Goal: Transaction & Acquisition: Purchase product/service

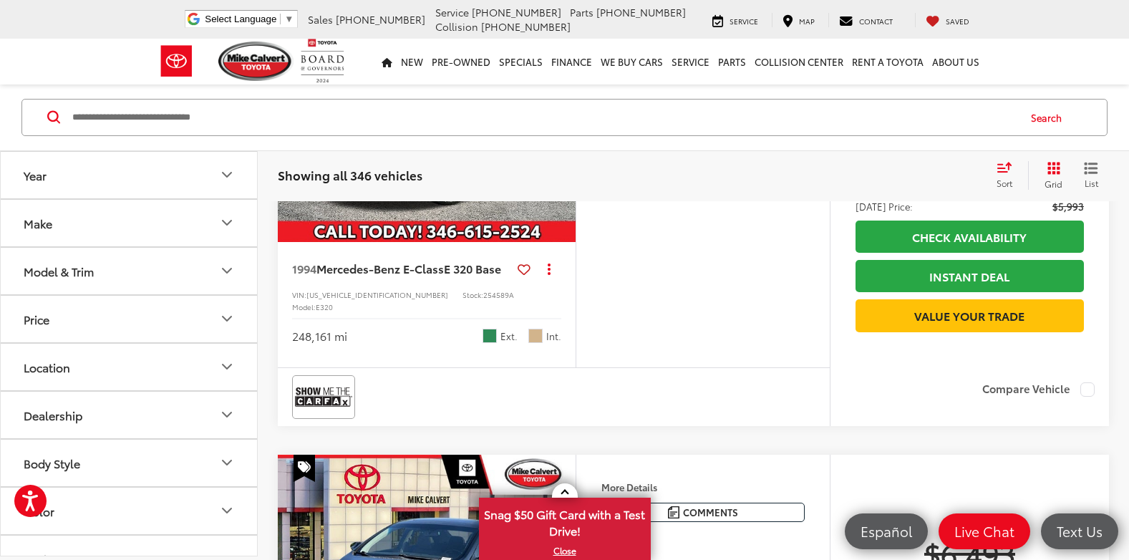
scroll to position [392, 0]
click at [227, 278] on icon "Model & Trim" at bounding box center [226, 271] width 17 height 17
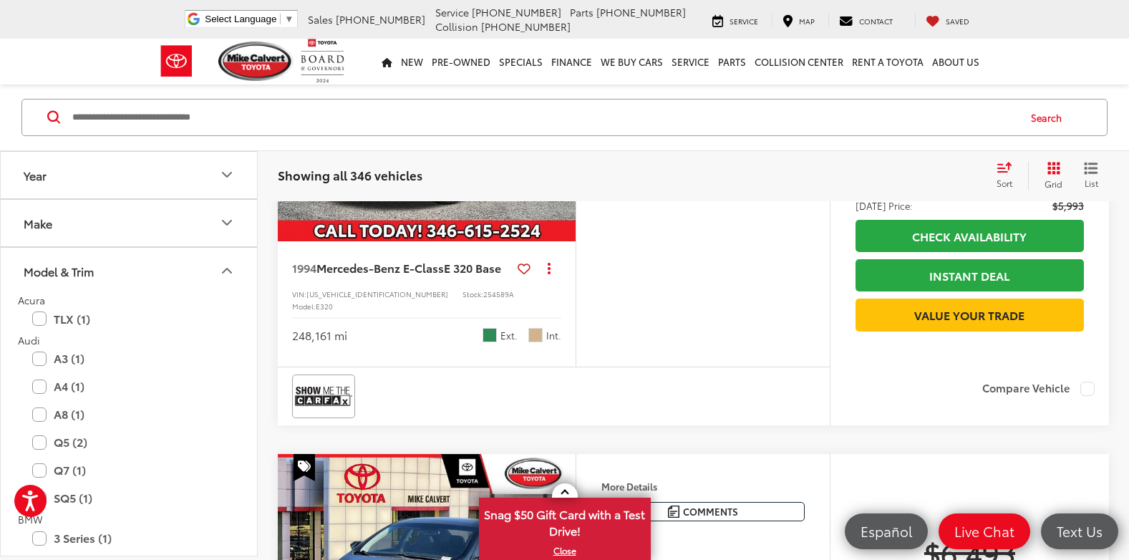
click at [227, 225] on icon "Make" at bounding box center [227, 223] width 9 height 4
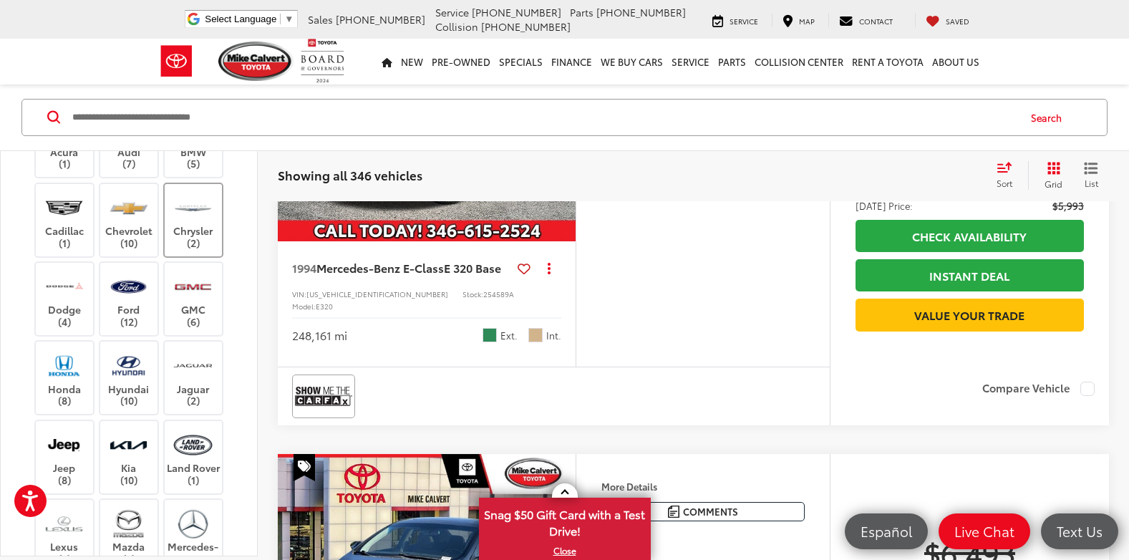
scroll to position [210, 0]
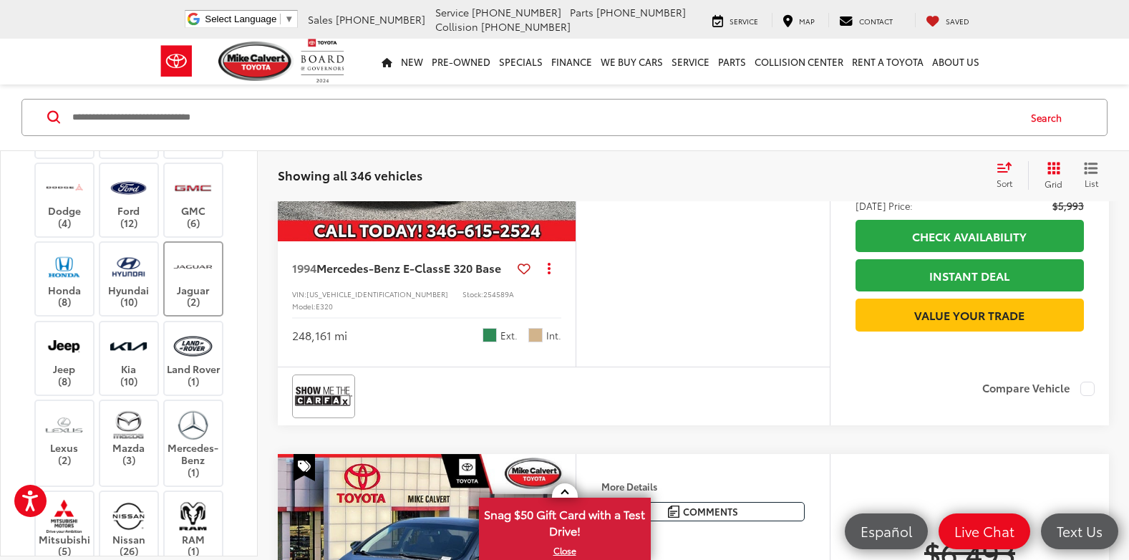
click at [165, 308] on label "Jaguar (2)" at bounding box center [194, 279] width 58 height 58
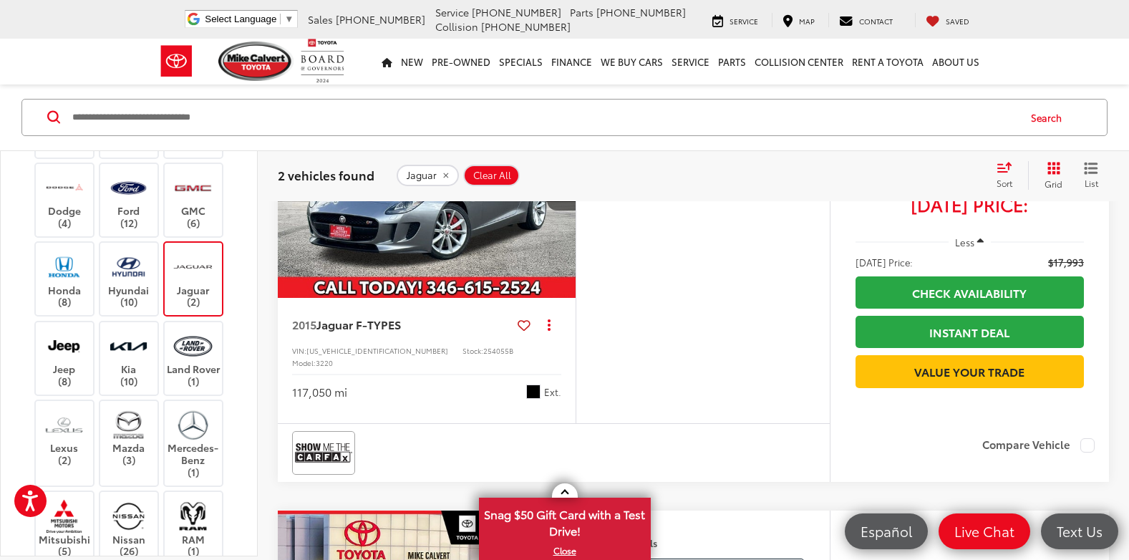
scroll to position [354, 0]
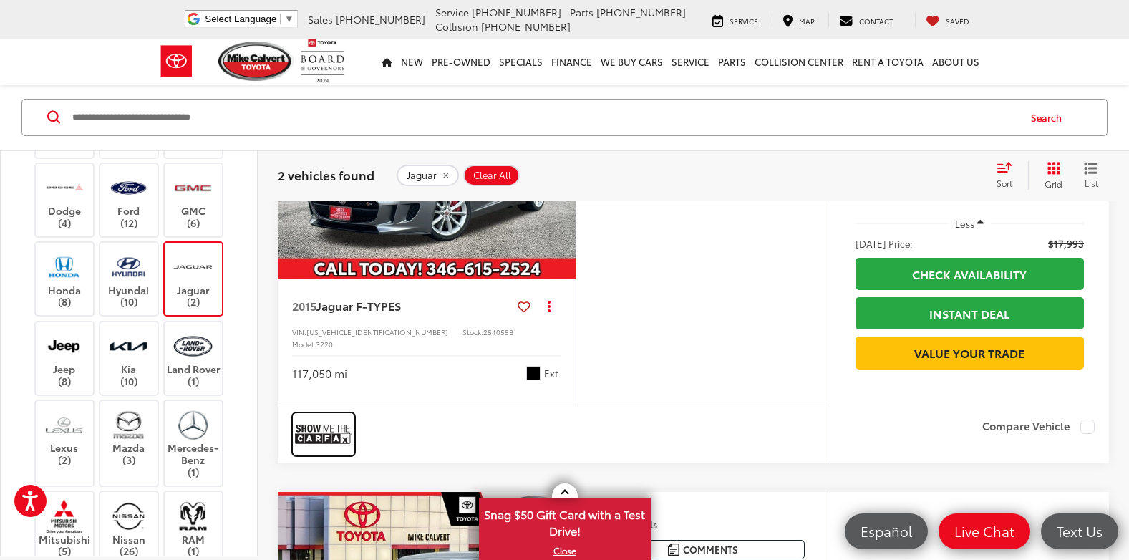
click at [334, 453] on img at bounding box center [323, 434] width 57 height 38
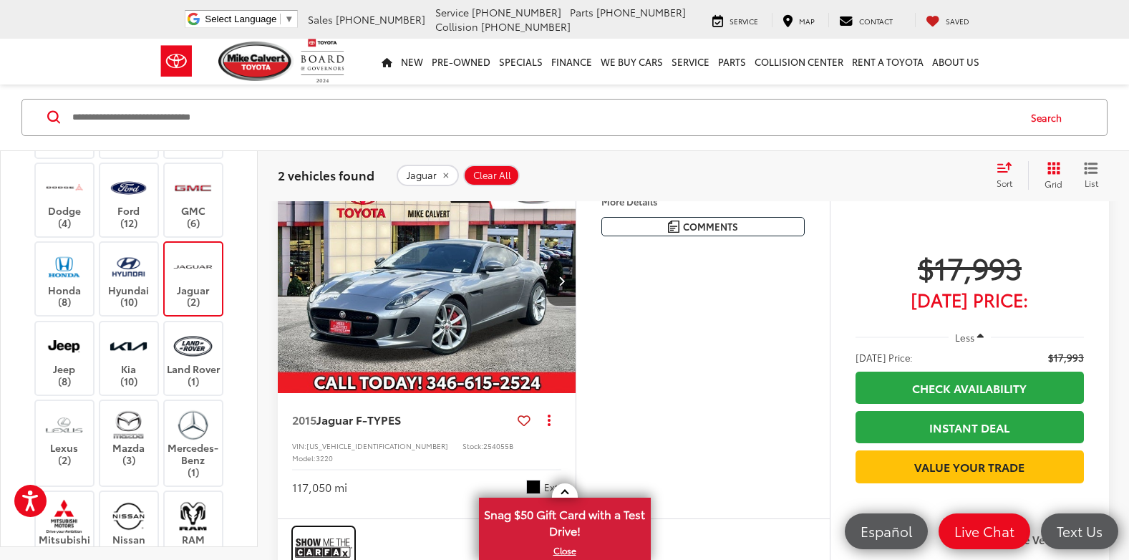
scroll to position [167, 0]
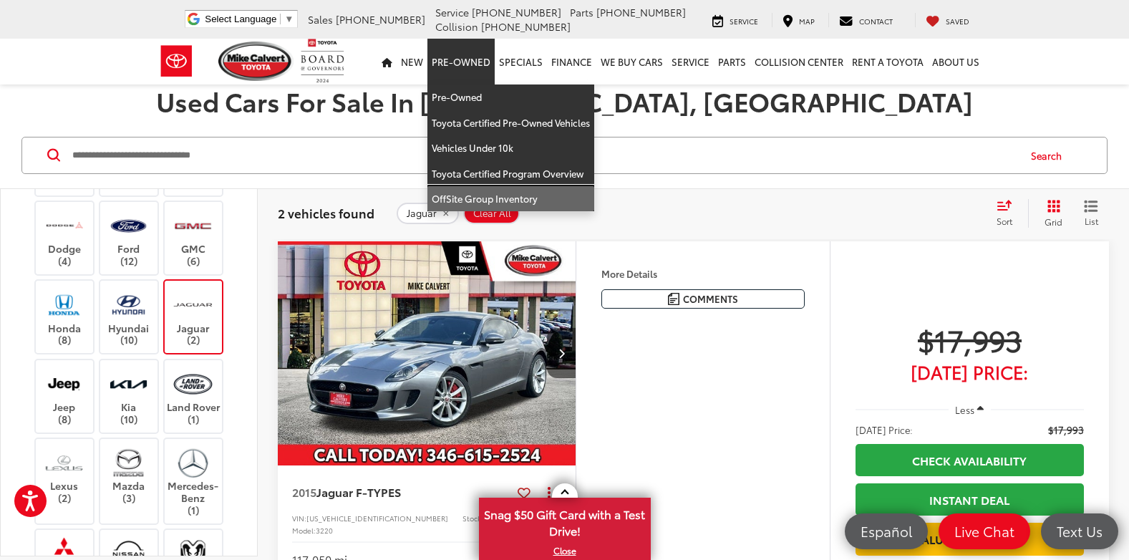
click at [472, 195] on link "OffSite Group Inventory" at bounding box center [510, 198] width 167 height 25
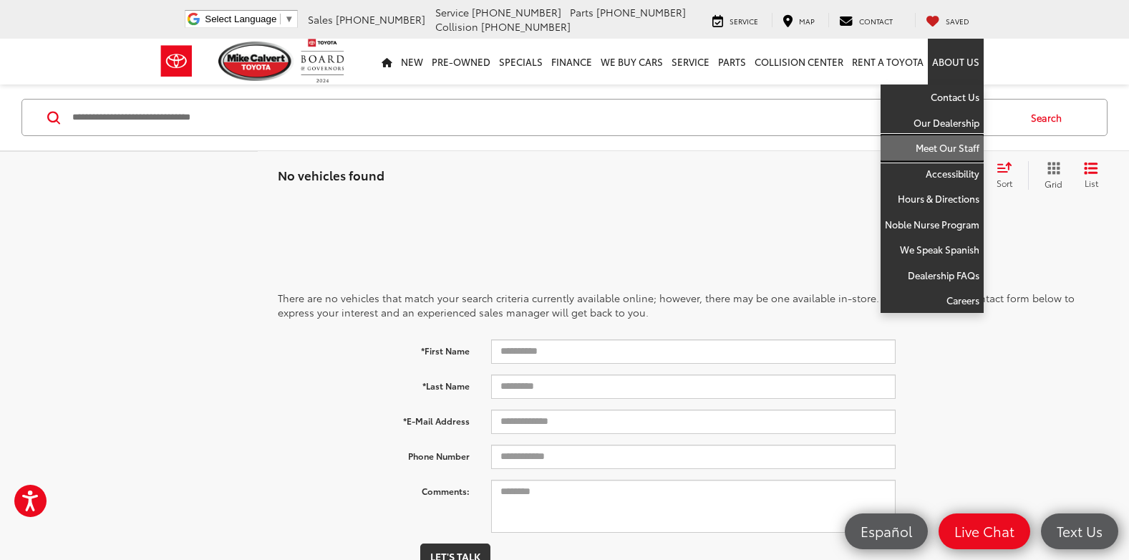
click at [942, 142] on link "Meet Our Staff" at bounding box center [931, 148] width 103 height 26
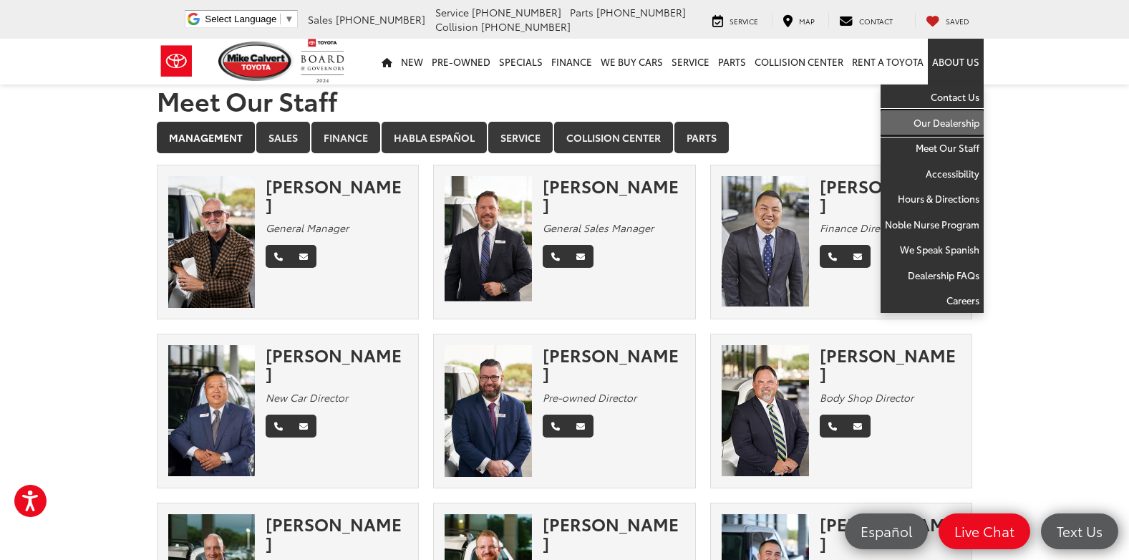
click at [936, 122] on link "Our Dealership" at bounding box center [931, 123] width 103 height 26
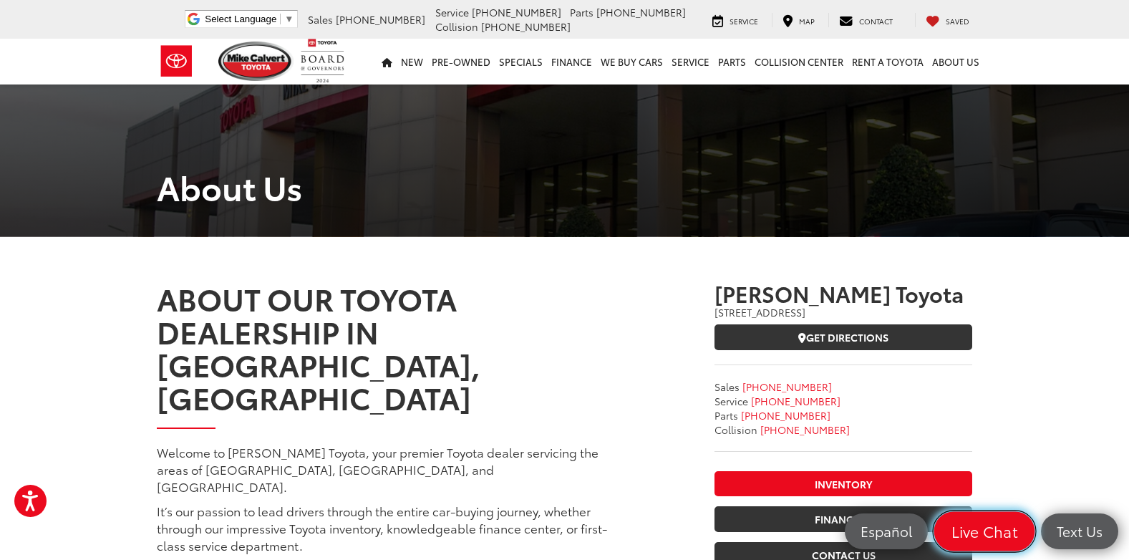
click at [975, 530] on span "Live Chat" at bounding box center [984, 531] width 82 height 20
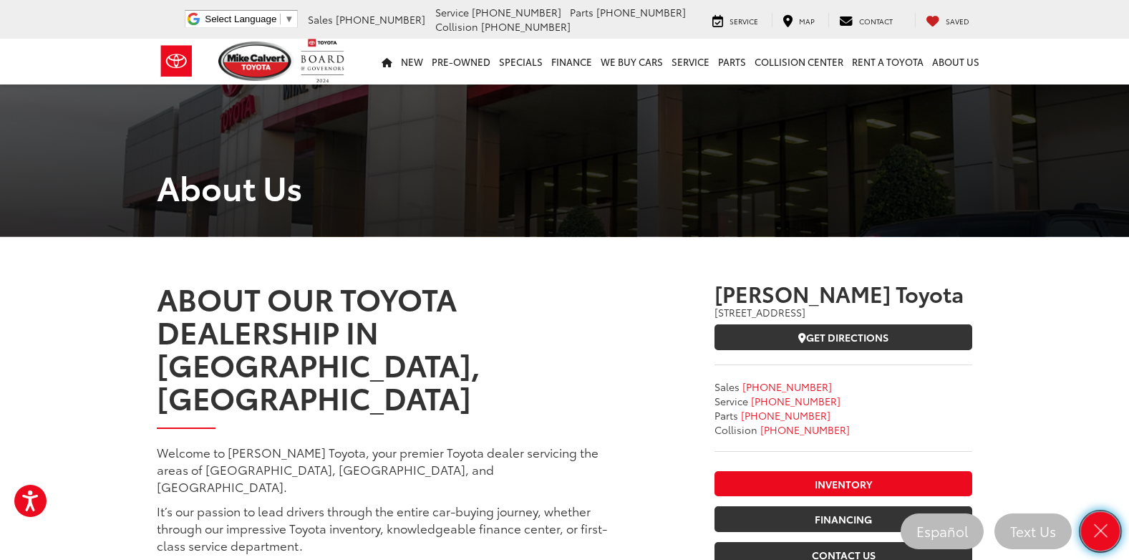
click at [1100, 537] on icon "Close" at bounding box center [1100, 531] width 20 height 20
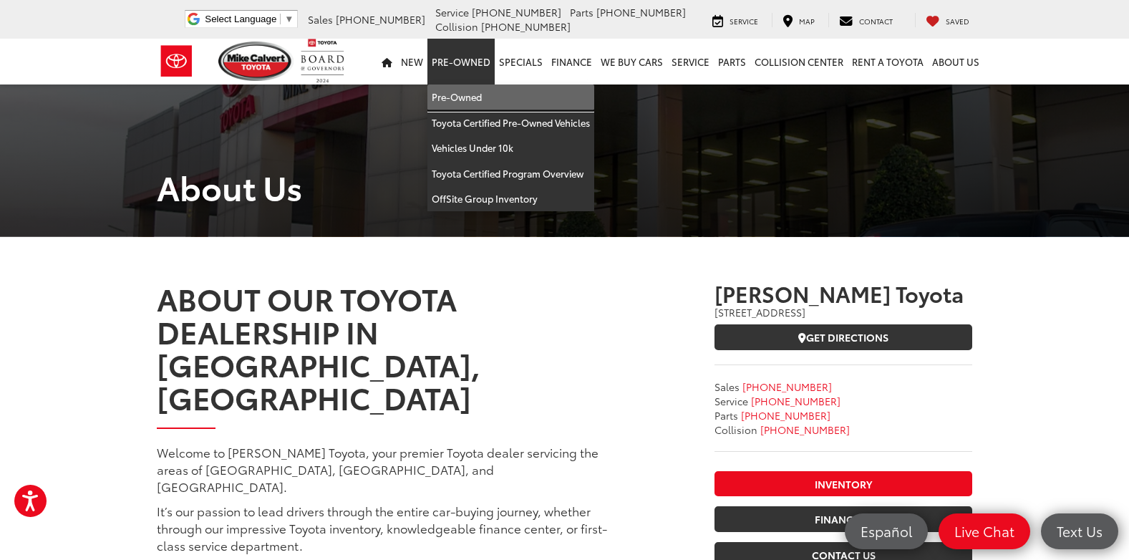
click at [468, 99] on link "Pre-Owned" at bounding box center [510, 97] width 167 height 26
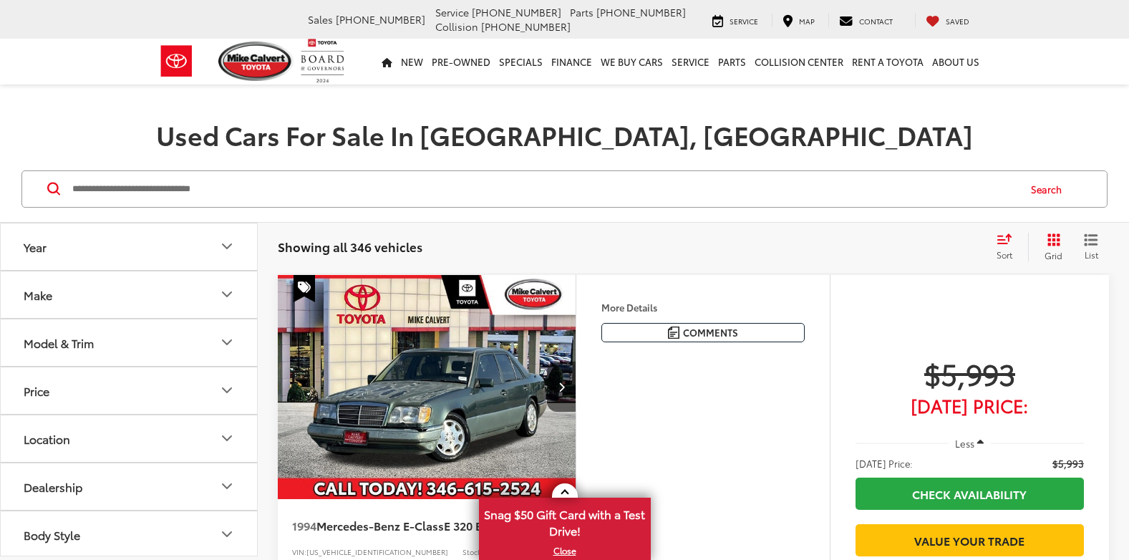
click at [148, 181] on input "Search by Make, Model, or Keyword" at bounding box center [544, 189] width 946 height 34
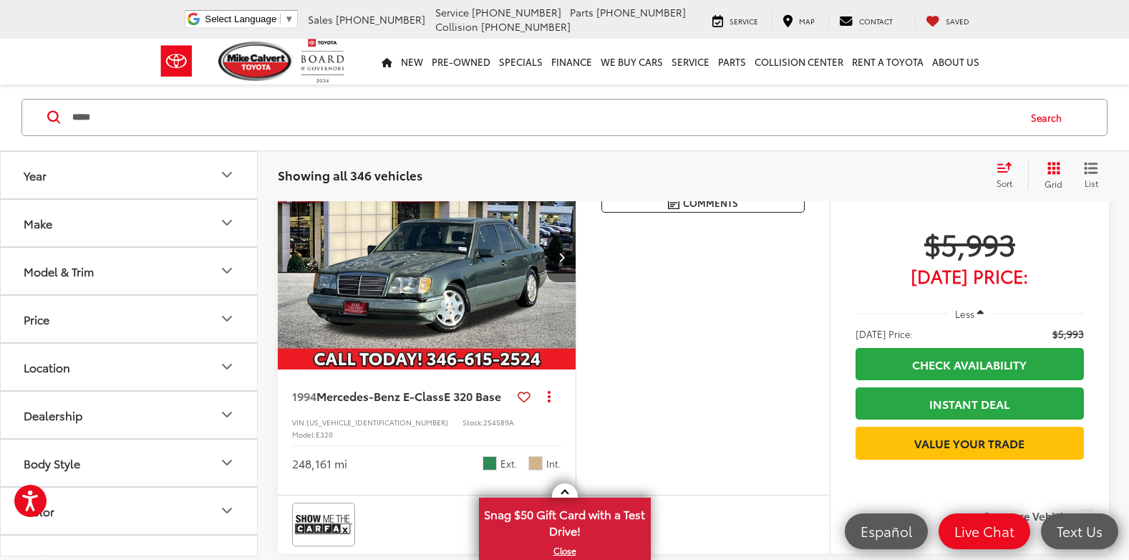
scroll to position [286, 0]
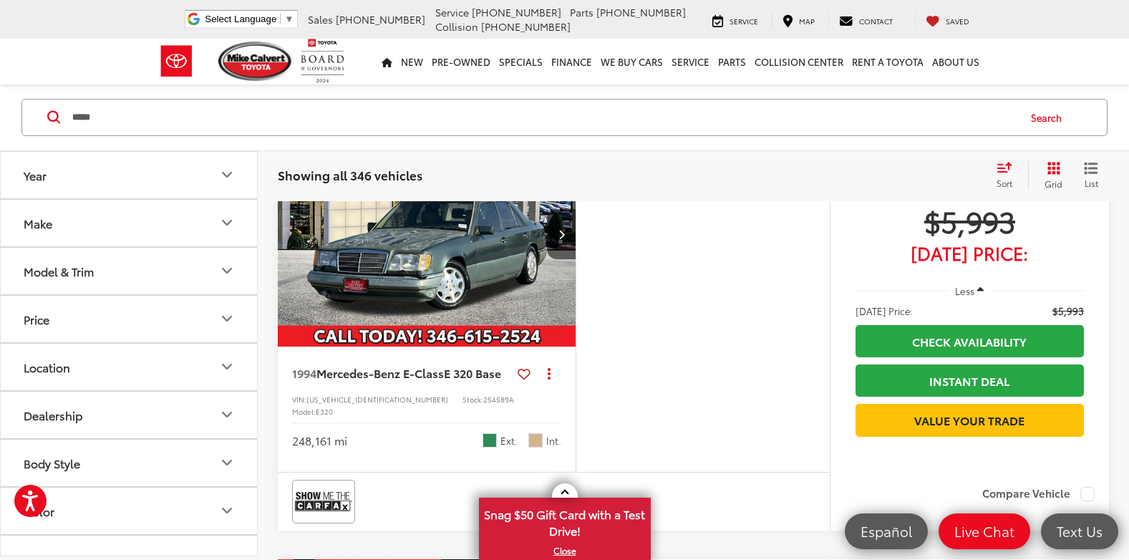
type input "*****"
click at [213, 230] on button "Make" at bounding box center [130, 223] width 258 height 47
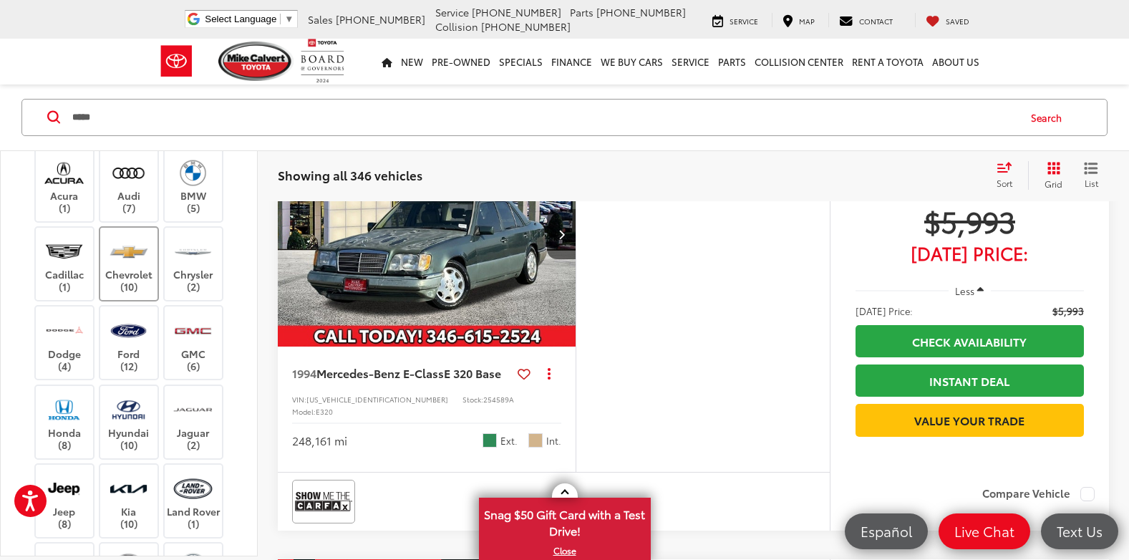
scroll to position [129, 0]
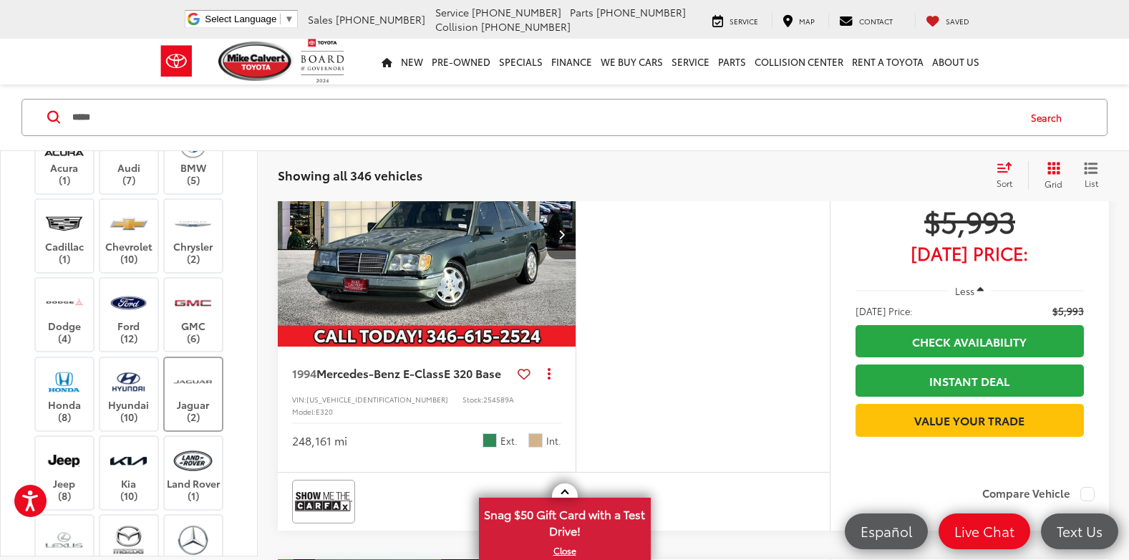
click at [188, 403] on label "Jaguar (2)" at bounding box center [194, 394] width 58 height 58
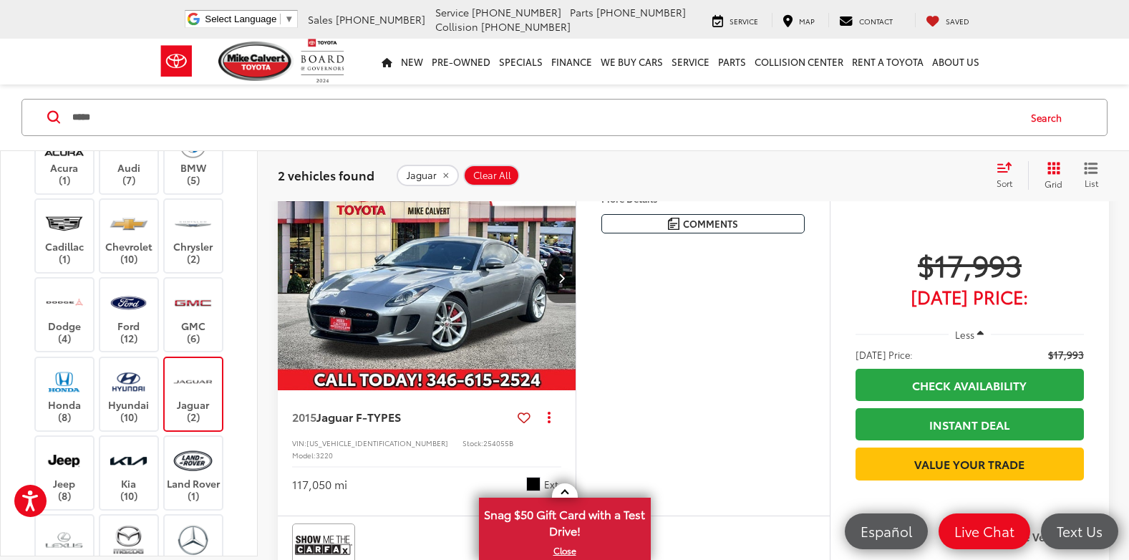
scroll to position [258, 0]
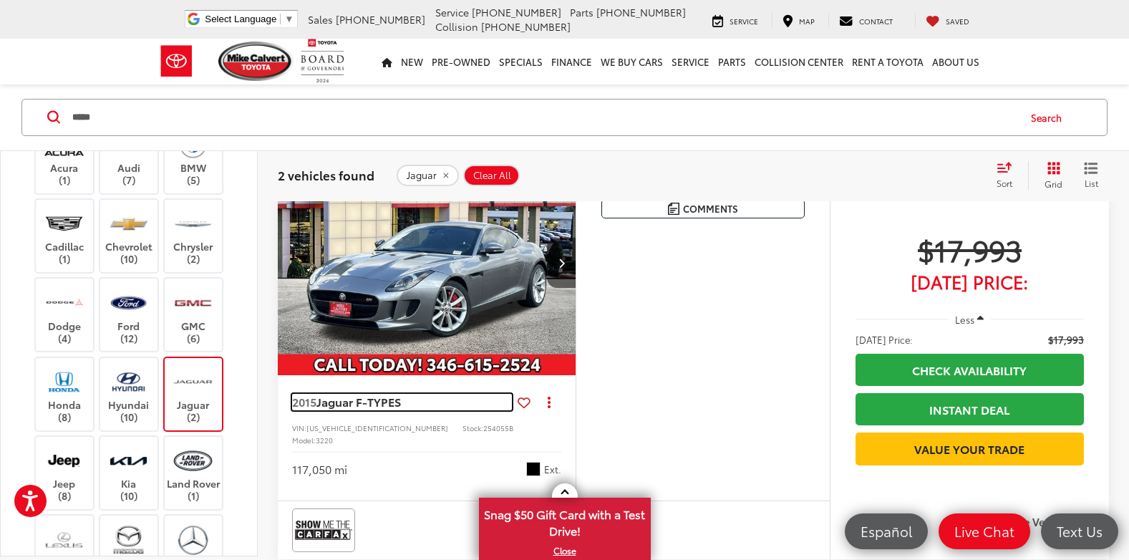
click at [361, 398] on span "Jaguar F-TYPE" at bounding box center [355, 401] width 78 height 16
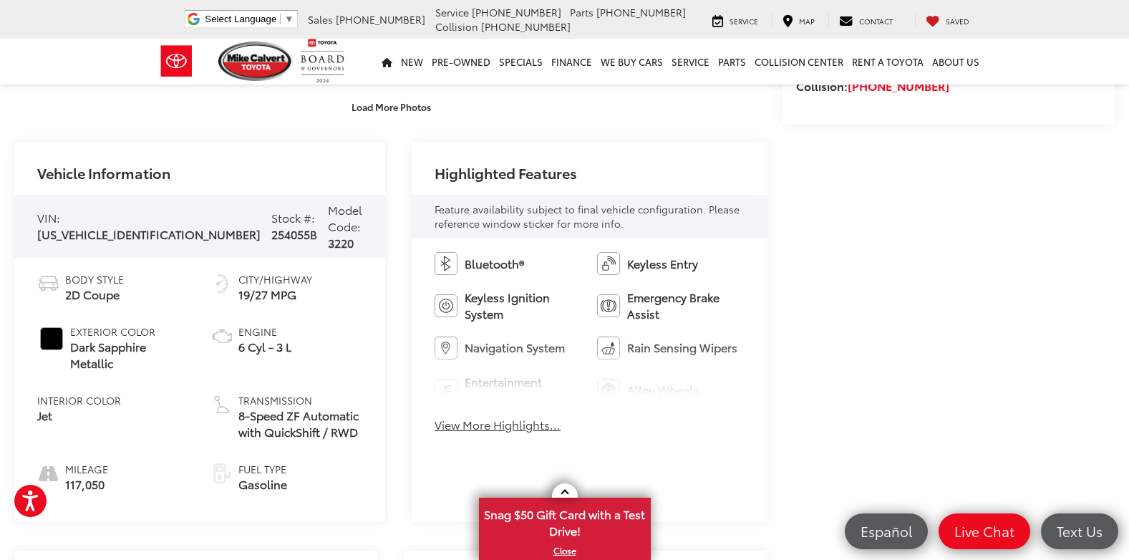
scroll to position [515, 0]
